Goal: Information Seeking & Learning: Learn about a topic

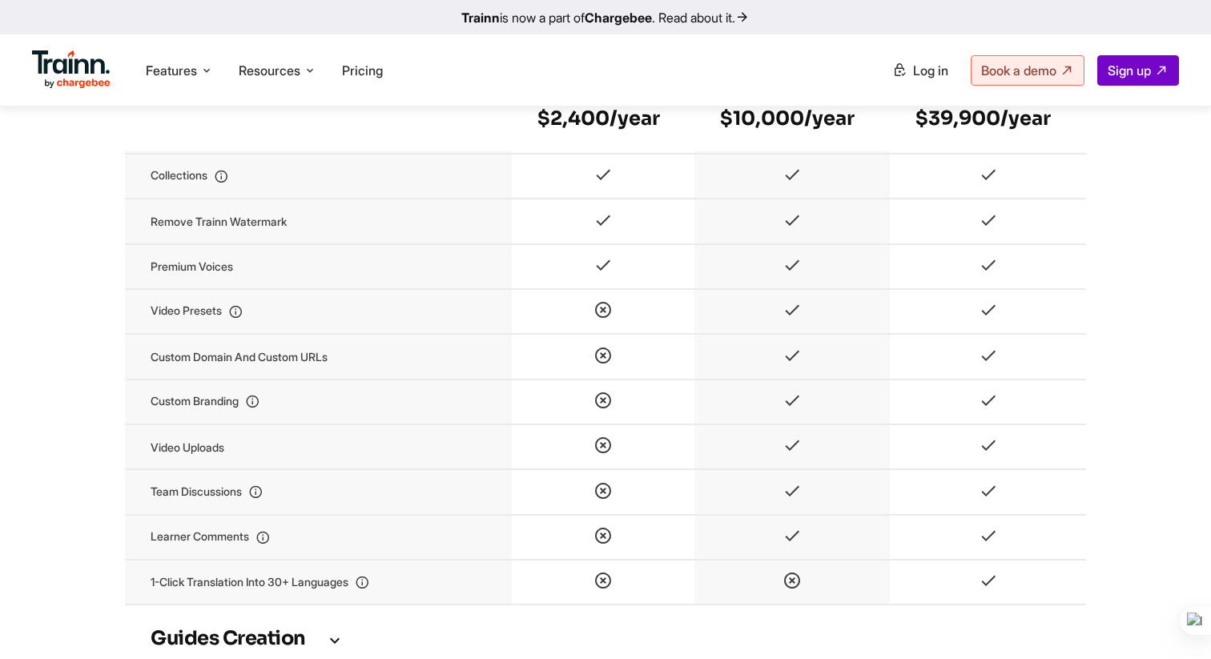
scroll to position [1804, 0]
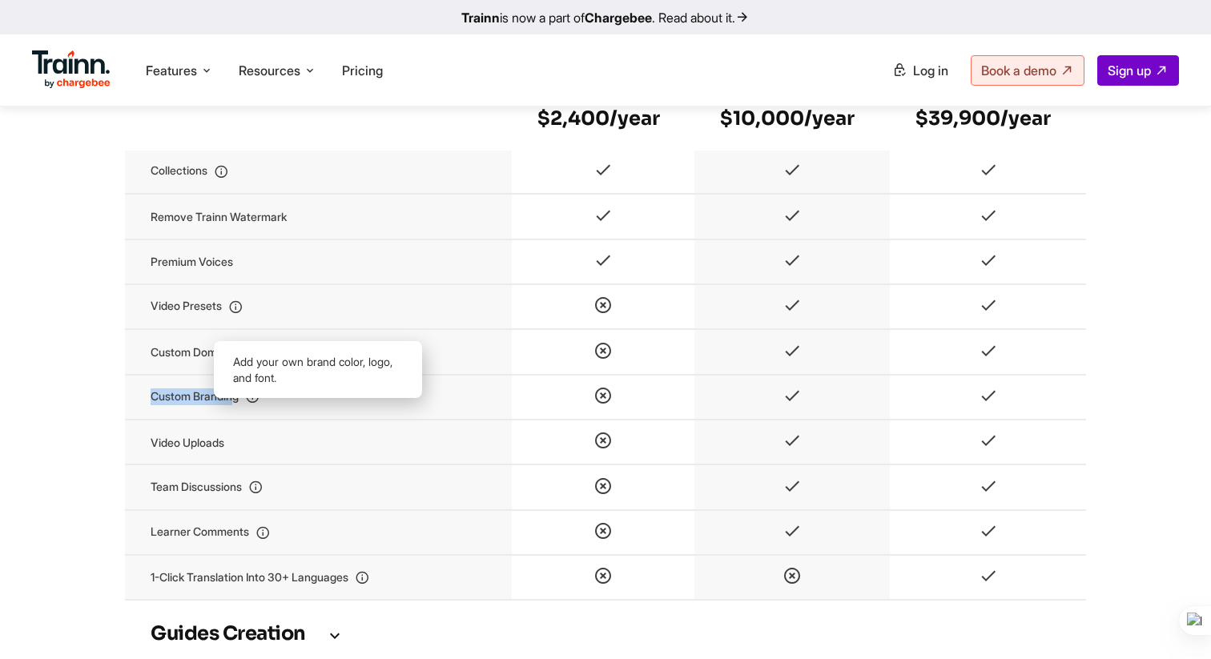
drag, startPoint x: 150, startPoint y: 426, endPoint x: 235, endPoint y: 429, distance: 85.0
click at [235, 420] on td "Custom branding" at bounding box center [318, 397] width 387 height 45
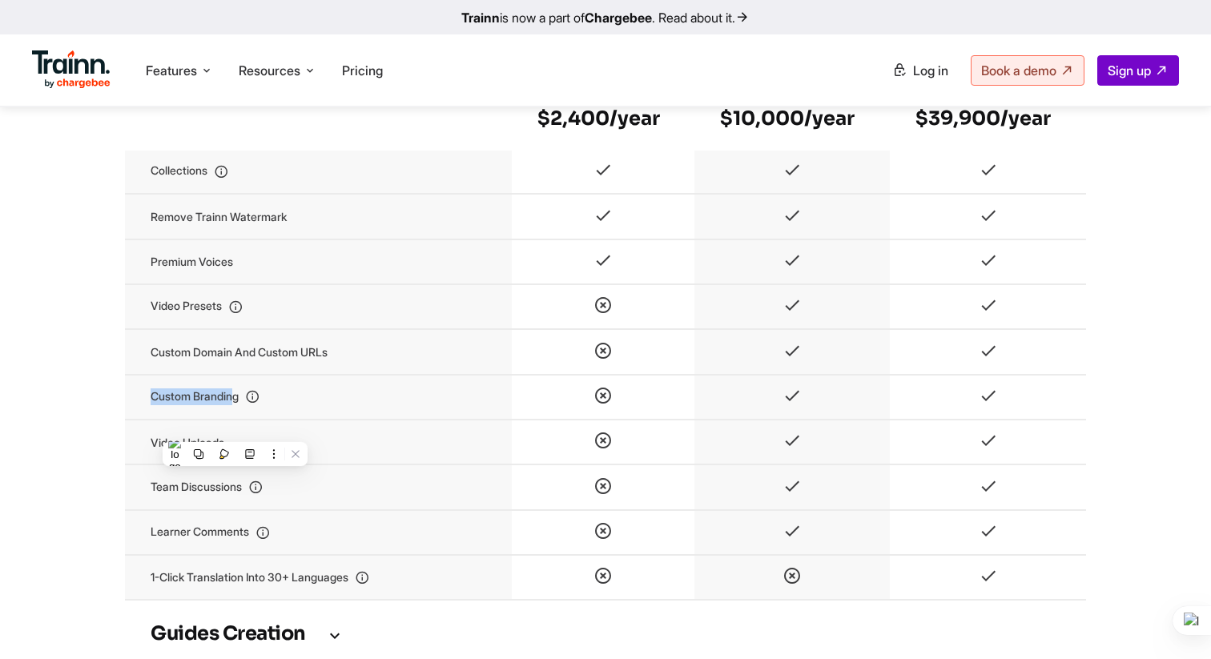
click at [235, 420] on td "Custom branding" at bounding box center [318, 397] width 387 height 45
click at [304, 420] on td "Custom branding" at bounding box center [318, 397] width 387 height 45
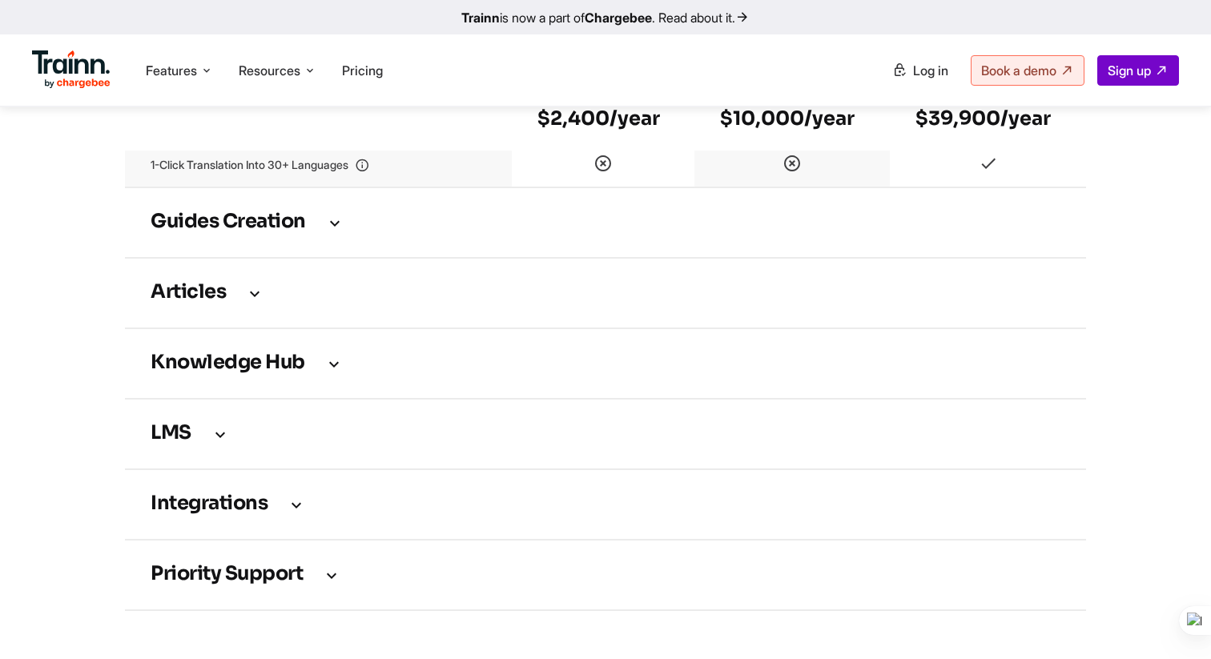
scroll to position [2343, 0]
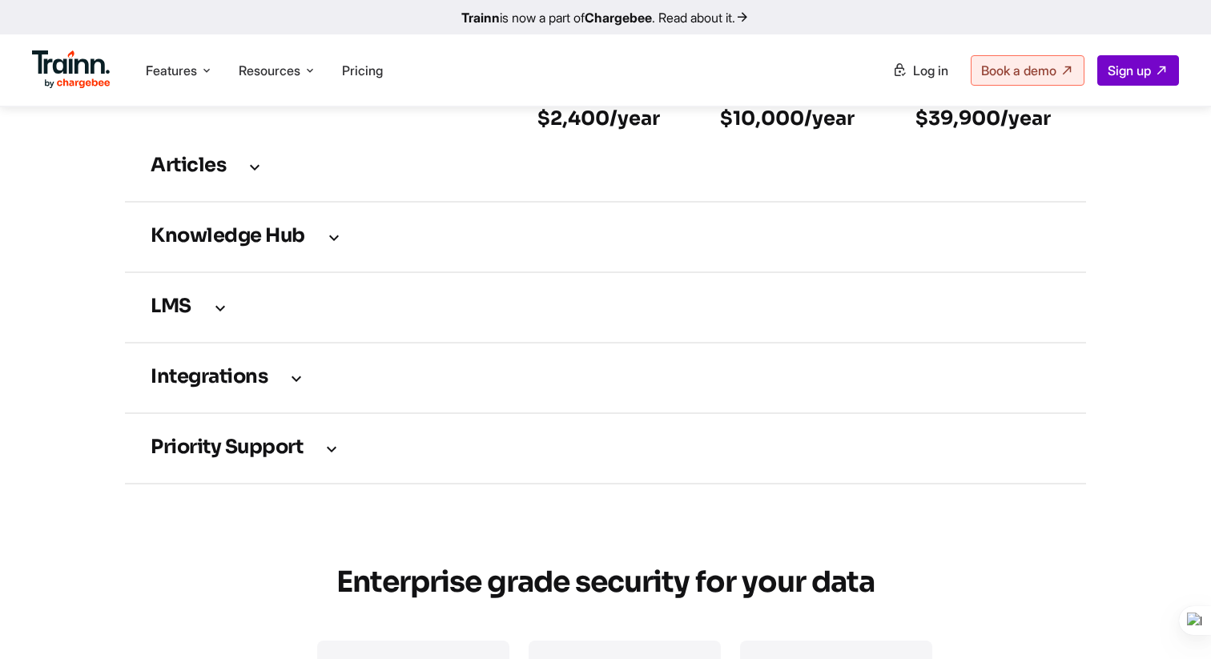
click at [275, 272] on td "Knowledge Hub" at bounding box center [605, 237] width 961 height 70
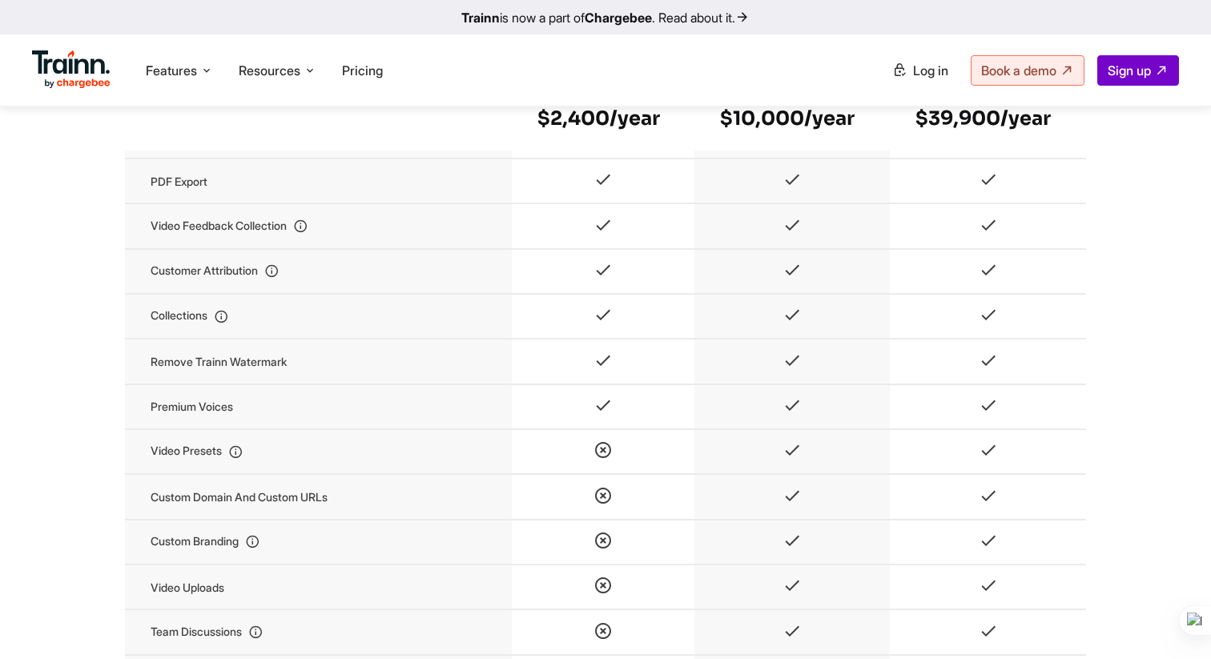
scroll to position [1676, 0]
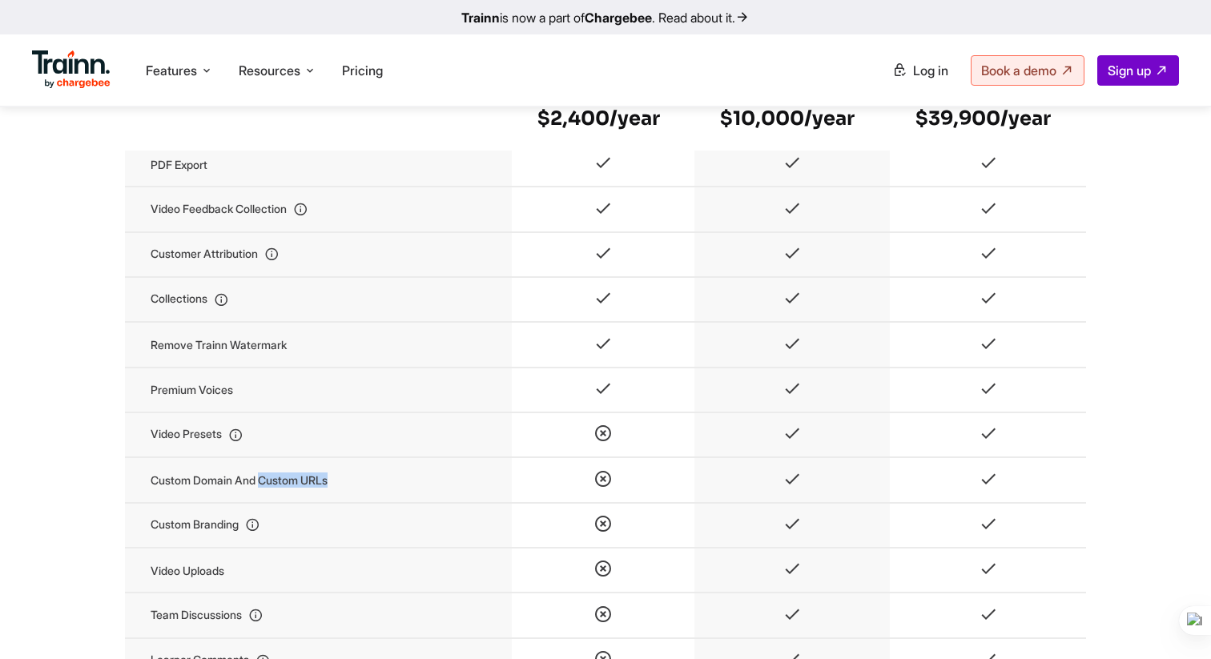
drag, startPoint x: 265, startPoint y: 507, endPoint x: 369, endPoint y: 505, distance: 104.1
click at [368, 502] on td "Custom domain and custom URLs" at bounding box center [318, 479] width 387 height 45
click at [369, 502] on td "Custom domain and custom URLs" at bounding box center [318, 479] width 387 height 45
drag, startPoint x: 145, startPoint y: 505, endPoint x: 239, endPoint y: 509, distance: 93.8
click at [239, 502] on td "Custom domain and custom URLs" at bounding box center [318, 479] width 387 height 45
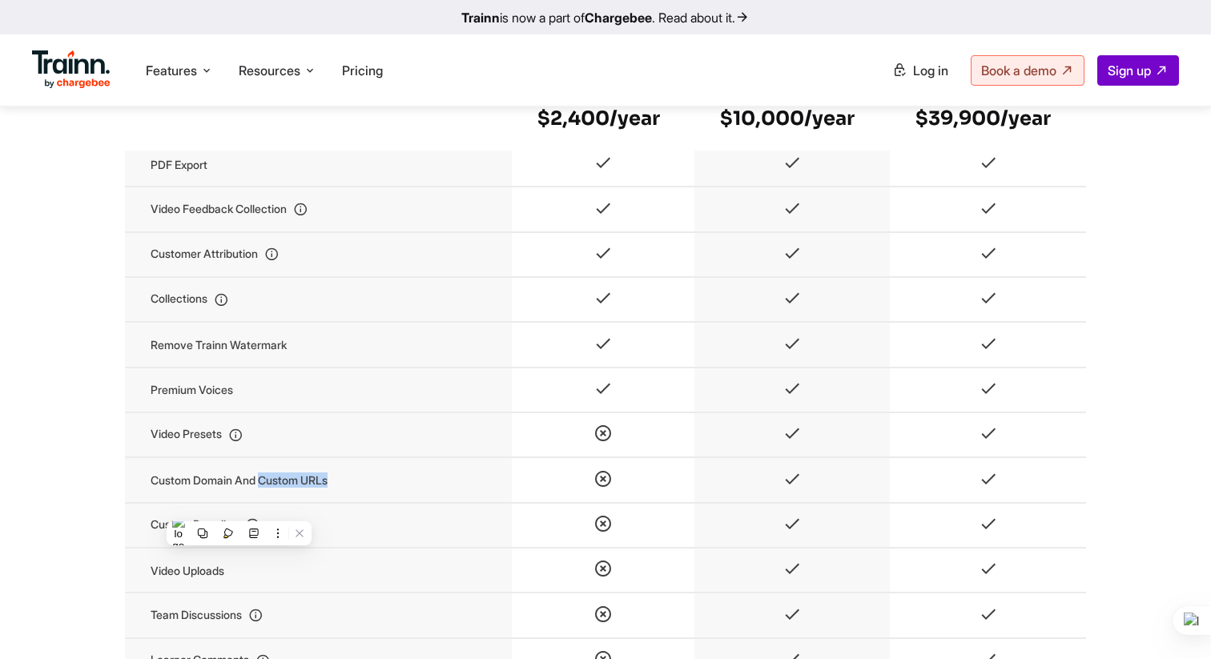
drag, startPoint x: 268, startPoint y: 500, endPoint x: 360, endPoint y: 501, distance: 92.1
click at [360, 501] on td "Custom domain and custom URLs" at bounding box center [318, 479] width 387 height 45
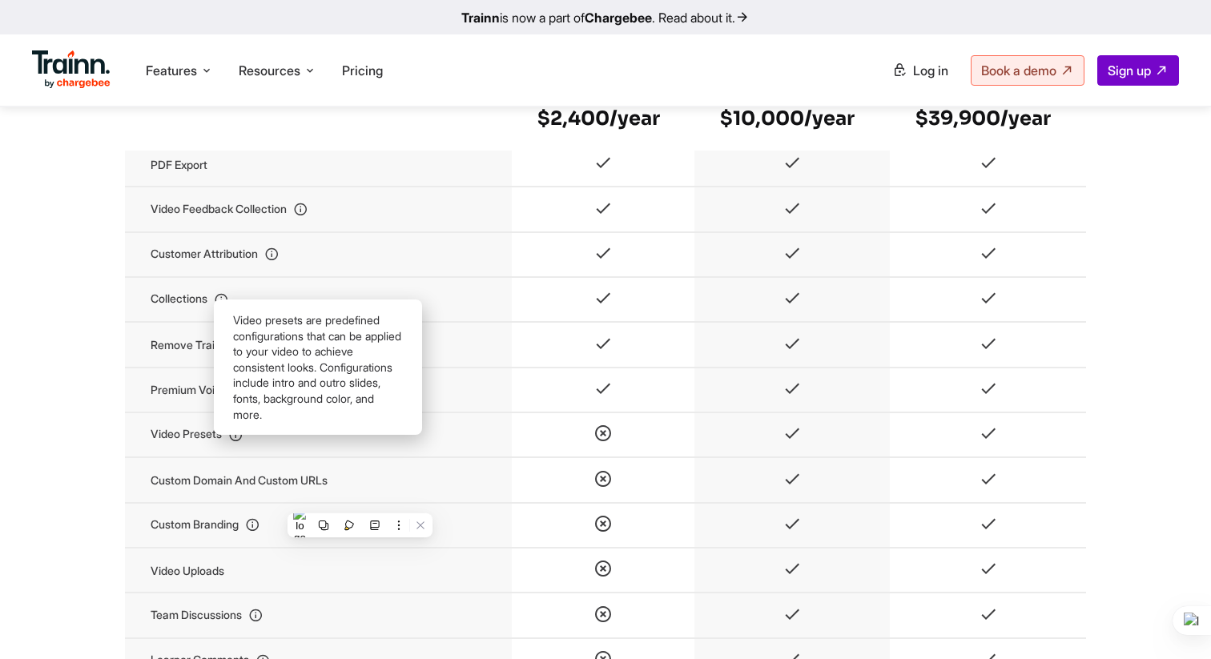
click at [437, 457] on td "Video presets" at bounding box center [318, 434] width 387 height 45
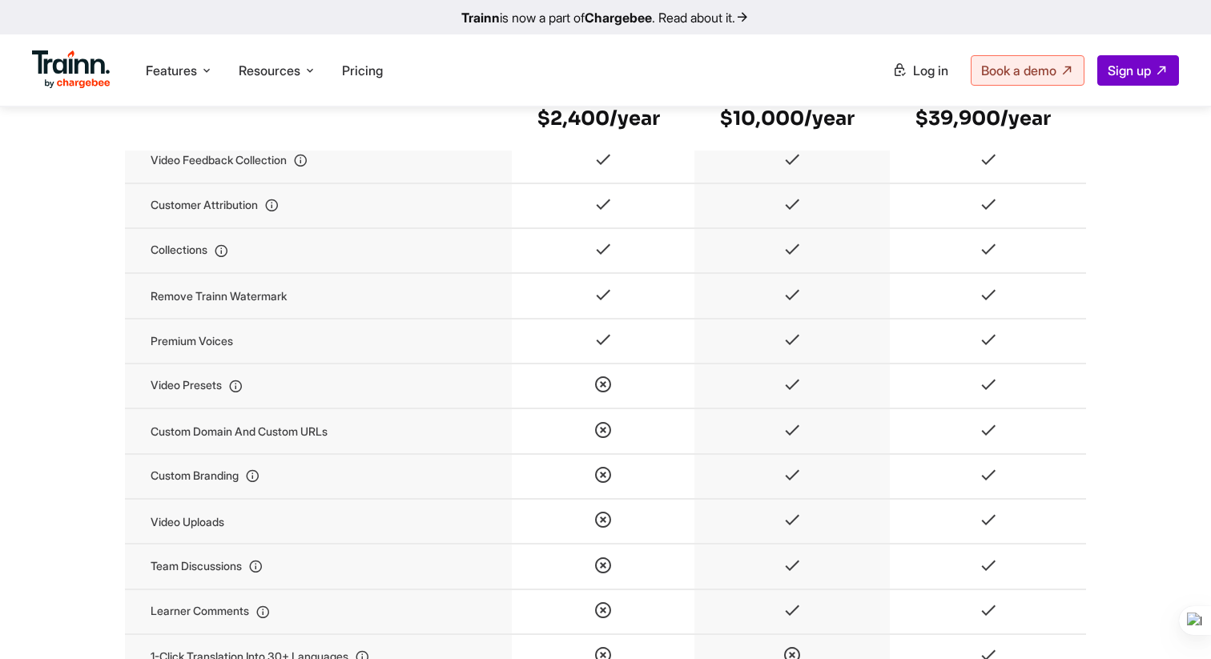
scroll to position [1726, 0]
drag, startPoint x: 779, startPoint y: 453, endPoint x: 831, endPoint y: 453, distance: 51.3
click at [831, 452] on td at bounding box center [791, 429] width 195 height 45
